Goal: Navigation & Orientation: Understand site structure

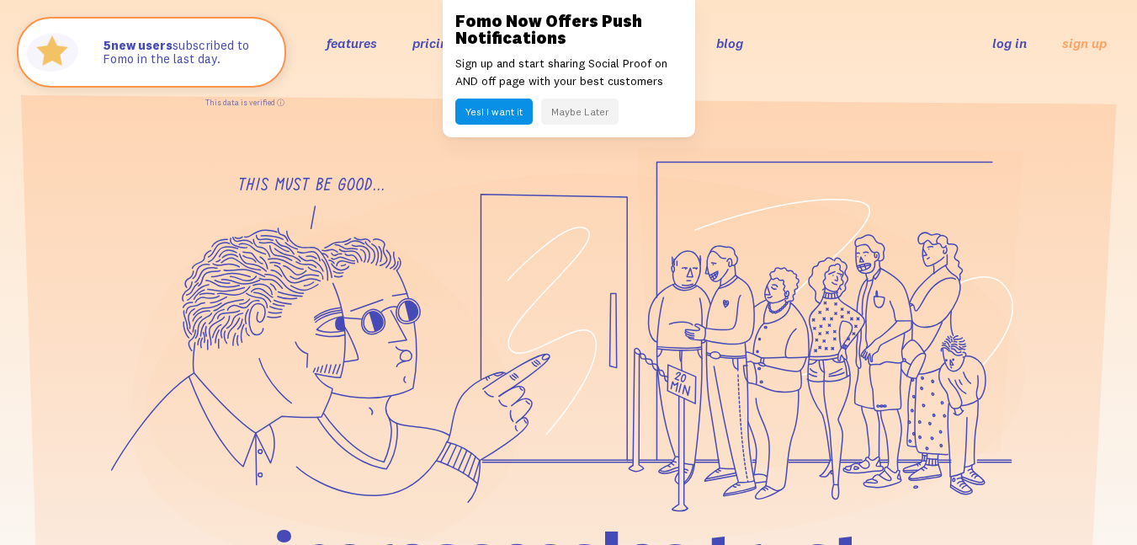
click at [587, 108] on button "Maybe Later" at bounding box center [579, 112] width 77 height 26
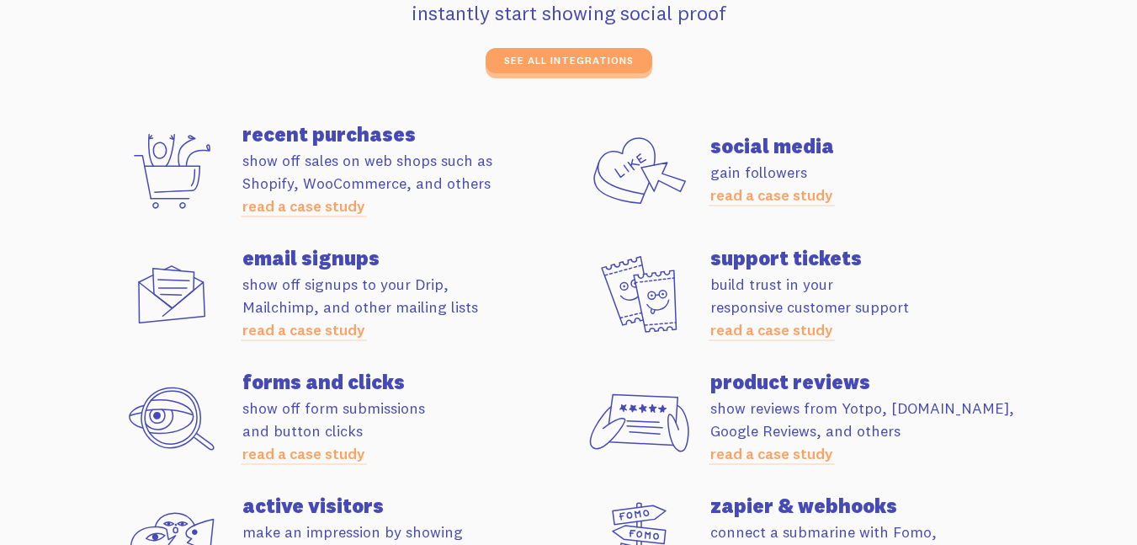
scroll to position [3839, 0]
click at [610, 61] on link "see all integrations" at bounding box center [569, 66] width 167 height 25
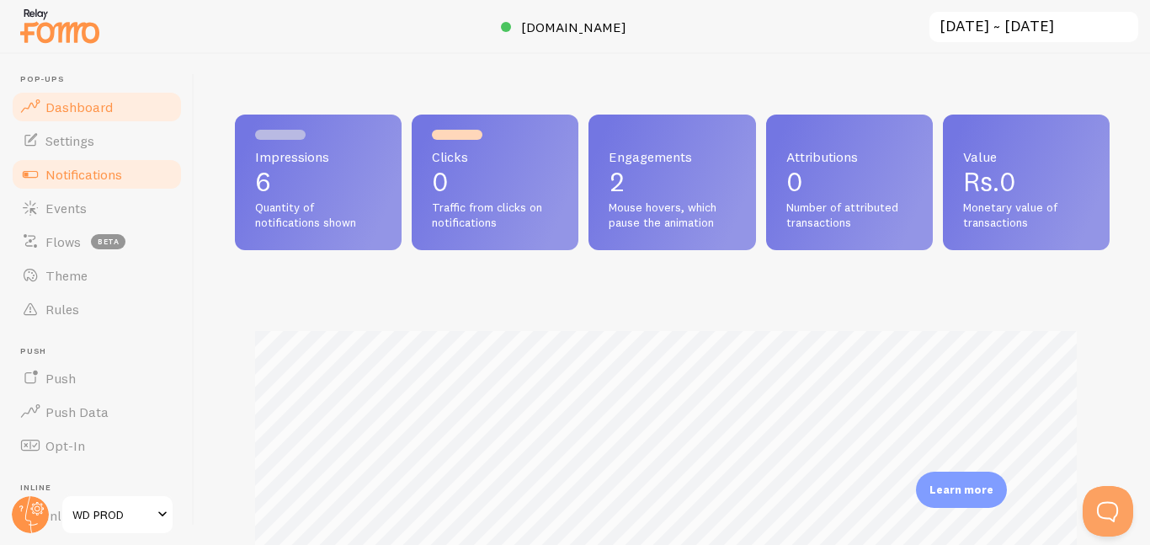
click at [88, 170] on span "Notifications" at bounding box center [83, 174] width 77 height 17
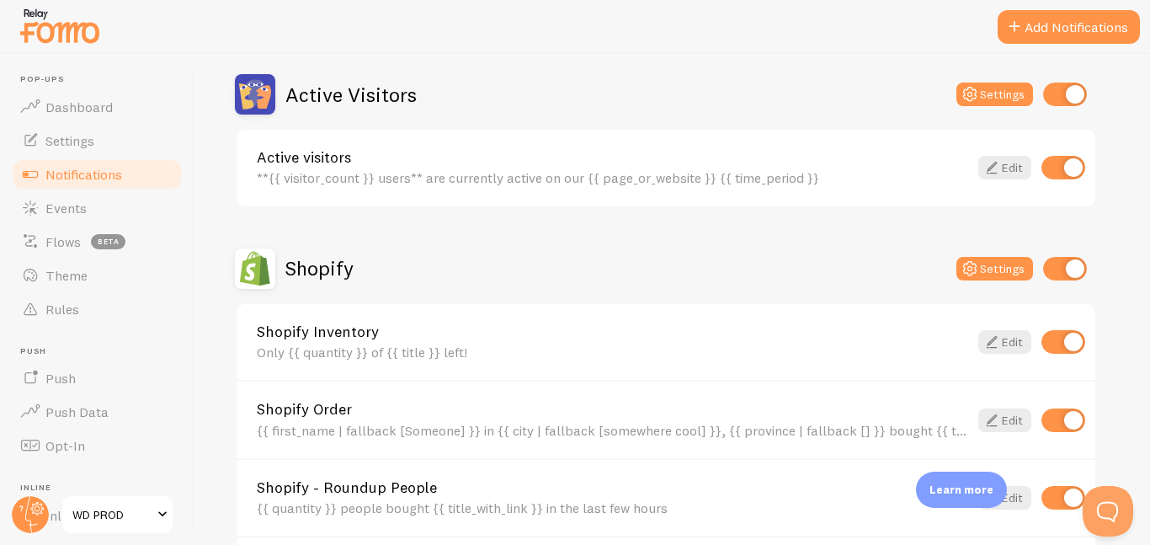
scroll to position [408, 0]
click at [61, 234] on span "Flows" at bounding box center [62, 241] width 35 height 17
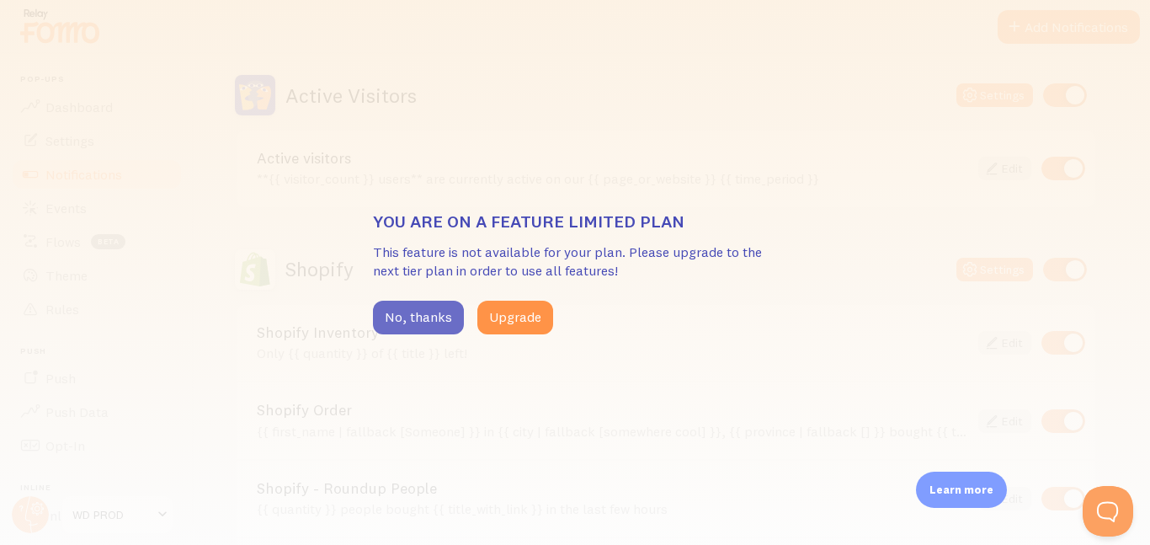
click at [424, 317] on button "No, thanks" at bounding box center [418, 318] width 91 height 34
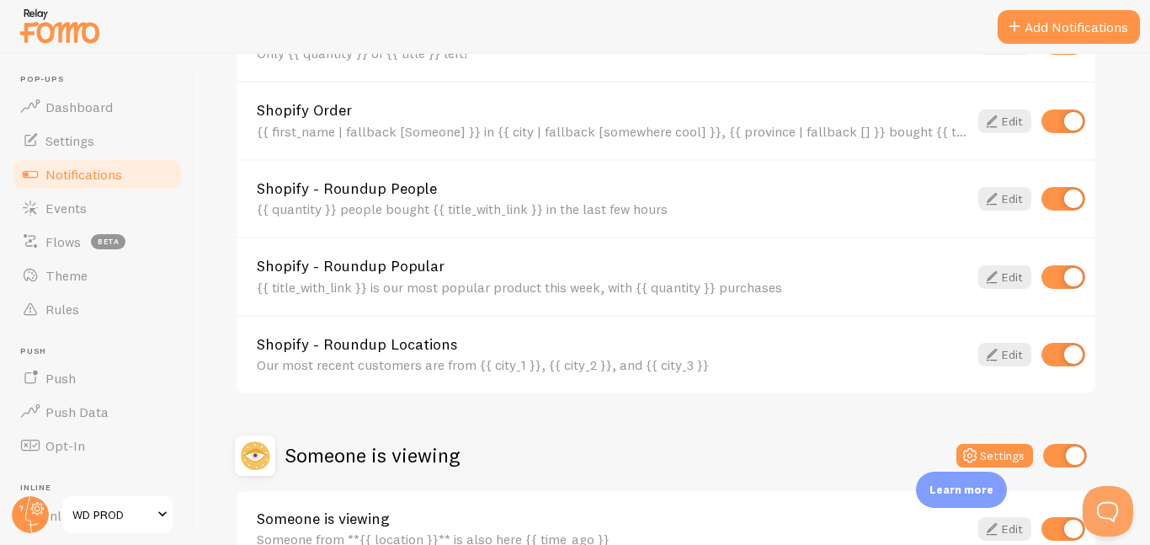
scroll to position [404, 0]
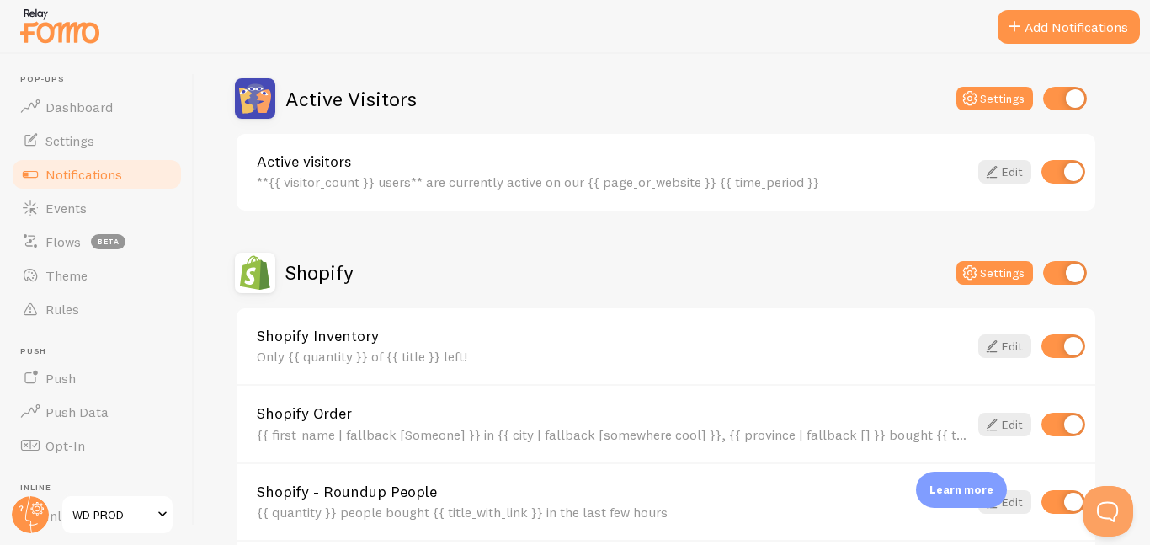
click at [321, 102] on h2 "Active Visitors" at bounding box center [350, 99] width 131 height 26
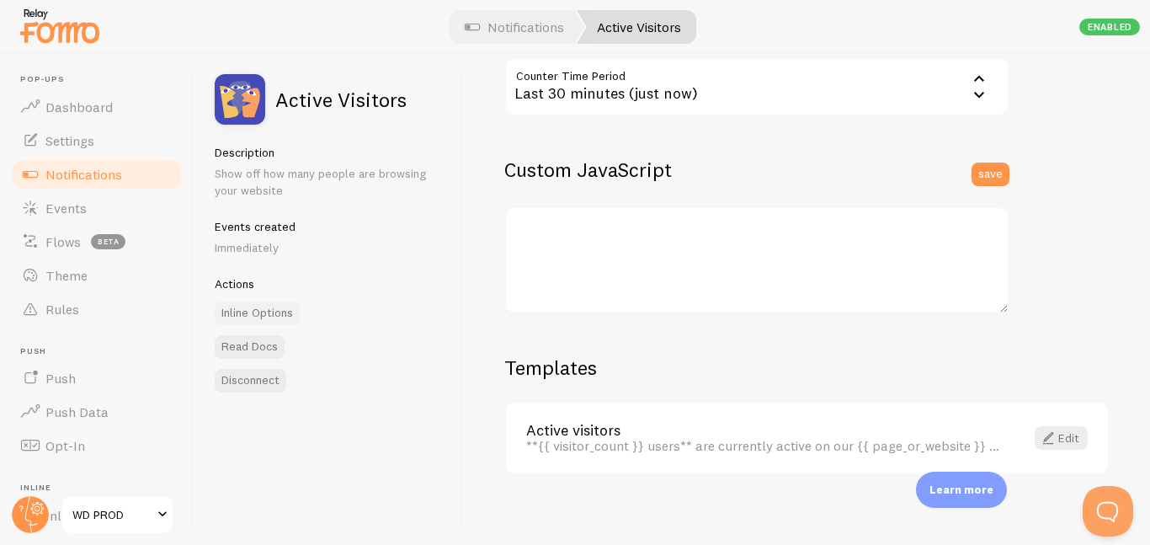
scroll to position [514, 0]
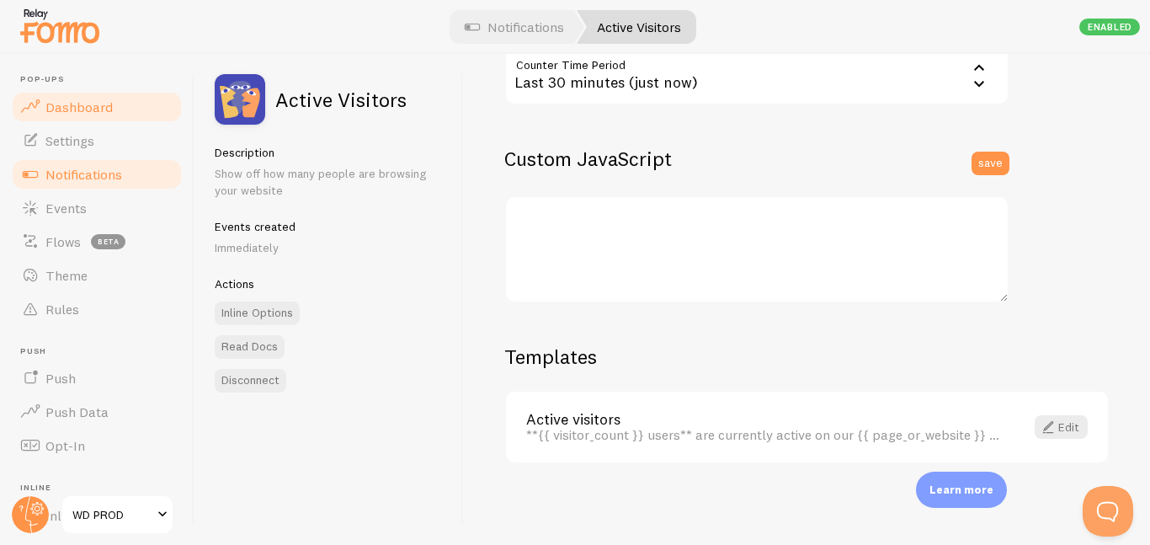
click at [56, 109] on span "Dashboard" at bounding box center [78, 107] width 67 height 17
